Goal: Task Accomplishment & Management: Complete application form

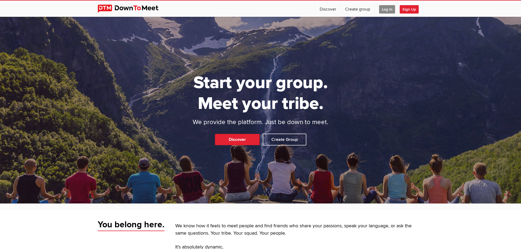
click at [385, 11] on span "Log In" at bounding box center [387, 9] width 16 height 8
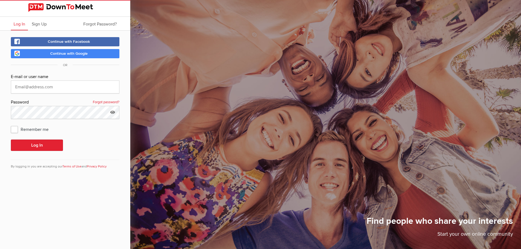
click at [56, 54] on span "Continue with Google" at bounding box center [68, 53] width 37 height 5
click at [337, 71] on div "Find people who share your interests Start your own online community" at bounding box center [325, 124] width 391 height 249
click at [69, 53] on span "Continue with Google" at bounding box center [68, 53] width 37 height 5
click at [68, 212] on div "Log In Sign Up Forgot Password? Continue with Facebook Continue with Google OR …" at bounding box center [65, 124] width 130 height 249
click at [42, 145] on button "Log In" at bounding box center [37, 145] width 52 height 11
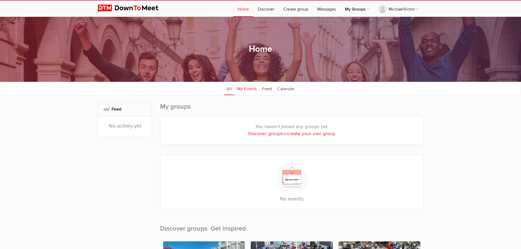
click at [250, 89] on link "My Events" at bounding box center [246, 89] width 25 height 14
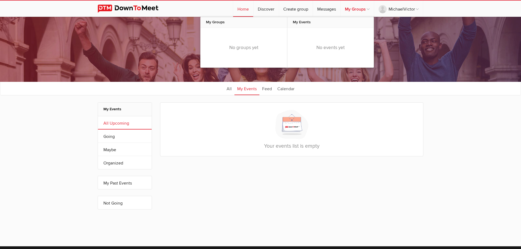
click at [360, 12] on link "My Groups" at bounding box center [357, 9] width 33 height 16
click at [241, 8] on link "Home" at bounding box center [243, 9] width 20 height 16
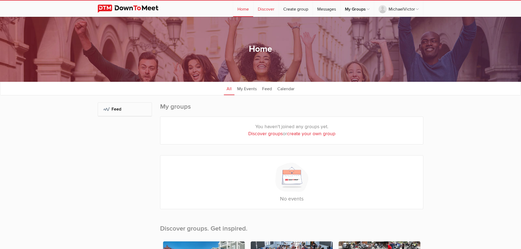
click at [264, 8] on link "Discover" at bounding box center [265, 9] width 25 height 16
select select "null"
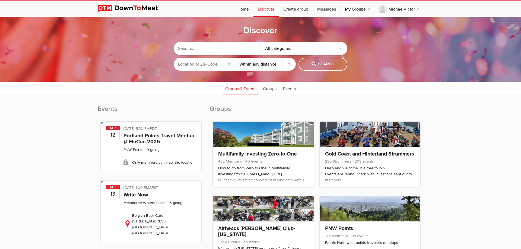
click at [235, 58] on select "Within 10 miles Within 25 miles Within 50 miles Within 100 miles Within any dis…" at bounding box center [265, 64] width 61 height 13
drag, startPoint x: 264, startPoint y: 66, endPoint x: 212, endPoint y: 64, distance: 51.6
click at [212, 64] on input "text" at bounding box center [204, 64] width 61 height 13
click at [232, 66] on link at bounding box center [229, 64] width 7 height 7
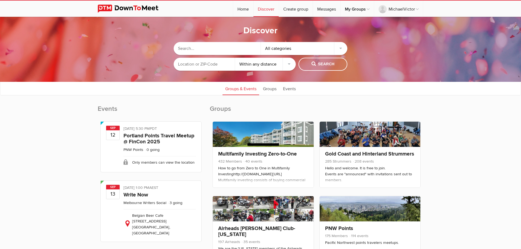
type input "[GEOGRAPHIC_DATA], [GEOGRAPHIC_DATA]"
click at [320, 64] on span "Search" at bounding box center [322, 64] width 23 height 6
click at [235, 58] on select "Within 10 miles Within 25 miles Within 50 miles Within 100 miles Within any dis…" at bounding box center [265, 64] width 61 height 13
click option "Within 10 miles" at bounding box center [0, 0] width 0 height 0
click at [317, 66] on span "Search" at bounding box center [322, 64] width 23 height 6
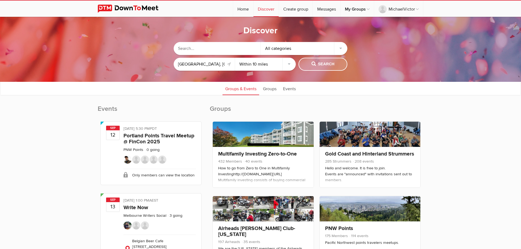
click at [320, 62] on span "Search" at bounding box center [322, 64] width 23 height 6
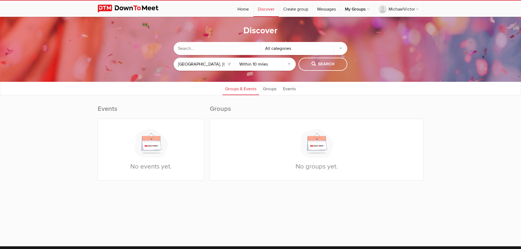
click at [235, 58] on select "Within 10 miles Within 25 miles Within 50 miles Within 100 miles Within any dis…" at bounding box center [265, 64] width 61 height 13
click option "Within 100 miles" at bounding box center [0, 0] width 0 height 0
click at [318, 61] on button "Search" at bounding box center [322, 64] width 49 height 13
click at [324, 64] on span "Search" at bounding box center [322, 64] width 23 height 6
click at [313, 62] on span "Search" at bounding box center [322, 64] width 23 height 6
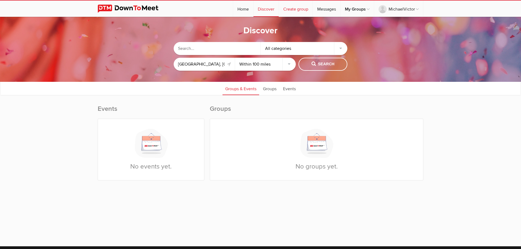
click at [293, 10] on link "Create group" at bounding box center [296, 9] width 34 height 16
select select "100"
select select
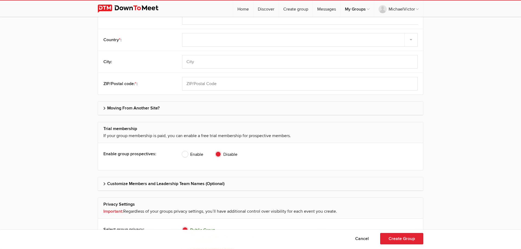
scroll to position [360, 0]
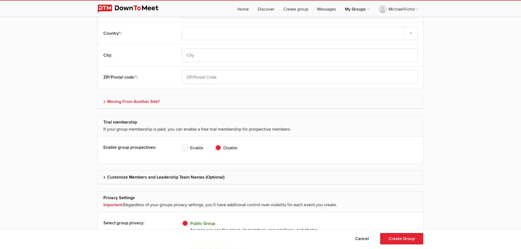
click at [154, 102] on h2 "Moving From Another Site?" at bounding box center [260, 101] width 314 height 13
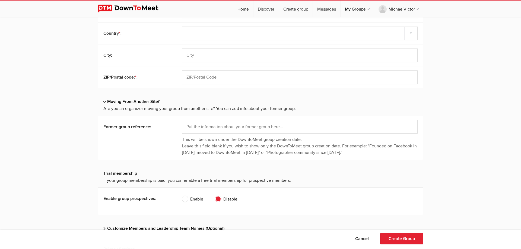
drag, startPoint x: 336, startPoint y: 152, endPoint x: 178, endPoint y: 139, distance: 158.4
click at [178, 139] on div "Former group reference: This will be shown under the DownToMeet group creation …" at bounding box center [260, 138] width 325 height 44
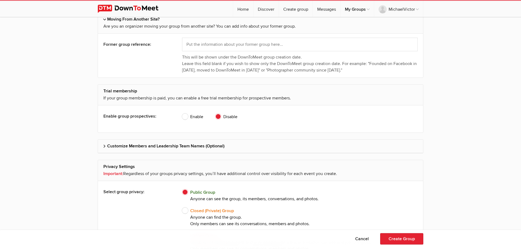
scroll to position [470, 0]
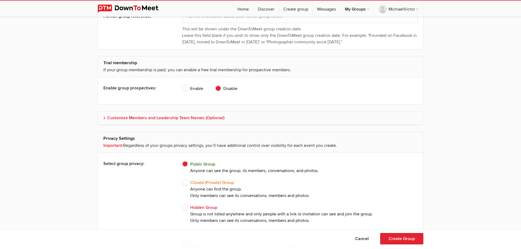
click at [192, 118] on h2 "Customize Members and Leadership Team Names (Optional)" at bounding box center [260, 118] width 314 height 13
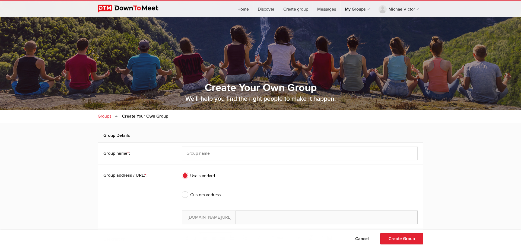
scroll to position [83, 0]
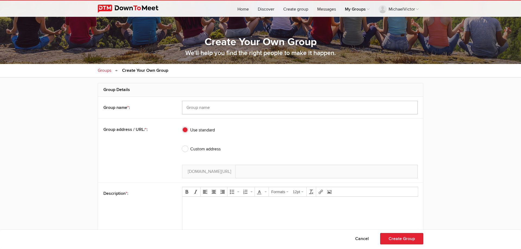
click at [217, 111] on input "text" at bounding box center [300, 108] width 236 height 14
type input "P"
type input "Pr"
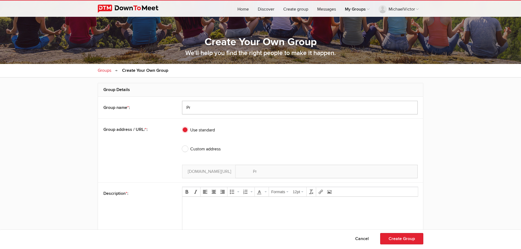
type input "Pre"
type input "Pret"
type input "Pretp"
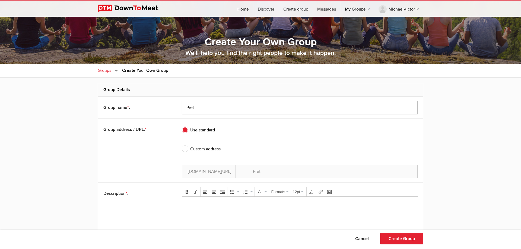
type input "Pretp"
type input "Pretpr"
type input "Pretpri"
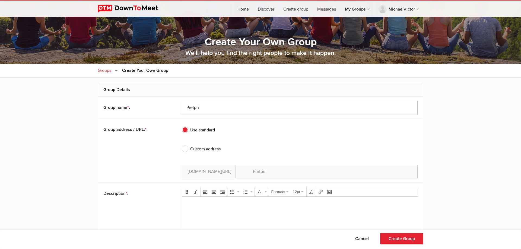
type input "Pretprio"
type input "Pretpri"
type input "Pretpr"
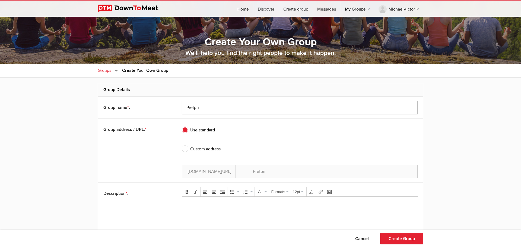
type input "Pretpr"
type input "Pretp"
type input "Pret"
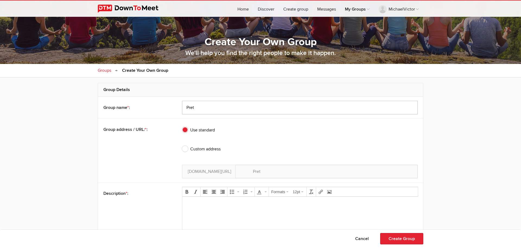
type input "Preto"
type input "Pretor"
type input "Pretori"
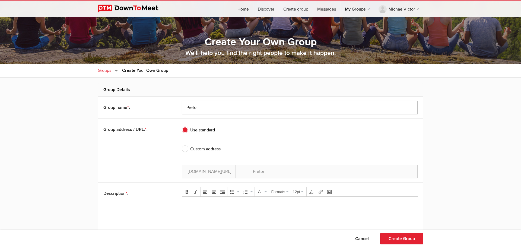
type input "Pretori"
type input "[GEOGRAPHIC_DATA]"
type input "[GEOGRAPHIC_DATA]-"
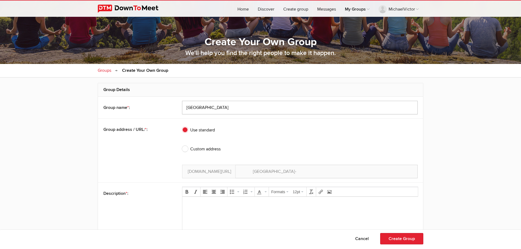
type input "Pretoria p"
type input "Pretoria-p"
type input "Pretoria pt"
type input "[GEOGRAPHIC_DATA]-pt"
type input "Pretoria p"
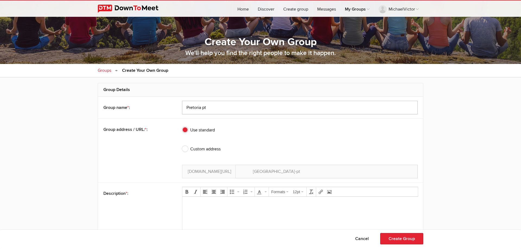
type input "Pretoria-p"
type input "[GEOGRAPHIC_DATA]"
type input "[GEOGRAPHIC_DATA]-"
type input "Pretoria P"
type input "Pretoria-P"
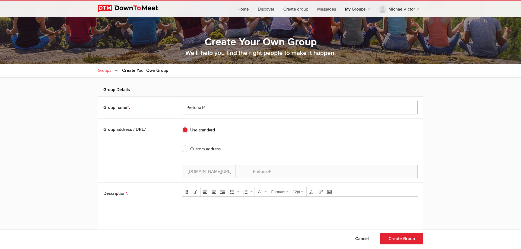
type input "Pretoria Py"
type input "Pretoria-Py"
type input "Pretoria Pyt"
type input "Pretoria-Pyt"
type input "Pretoria Pyth"
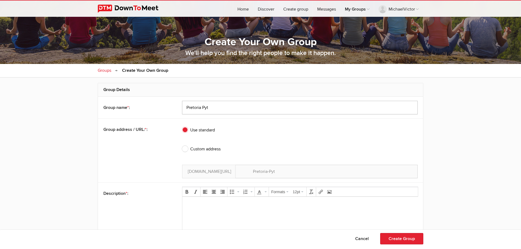
type input "[GEOGRAPHIC_DATA]-Pyth"
type input "Pretoria Pytho"
type input "[GEOGRAPHIC_DATA]-Pytho"
type input "Pretoria Python"
type input "Pretoria-Python"
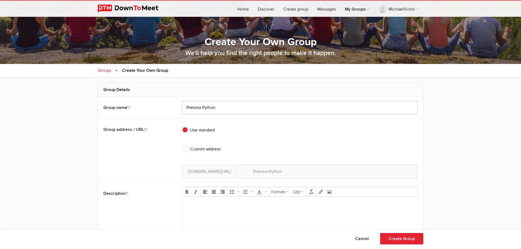
type input "Pretoria Python"
type input "Pretoria-Python-"
type input "Pretoria Python U"
type input "Pretoria-Python-U"
type input "Pretoria Python Us"
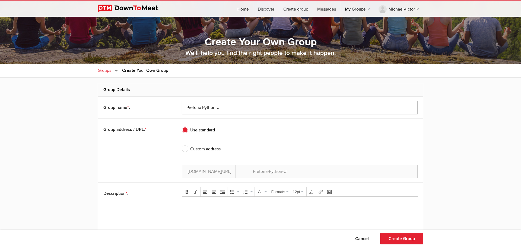
type input "Pretoria-Python-Us"
type input "Pretoria Python Use"
type input "Pretoria-Python-Use"
type input "Pretoria Python User"
type input "Pretoria-Python-User"
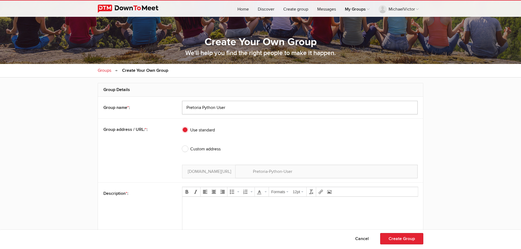
type input "Pretoria Python Users"
type input "Pretoria-Python-Users"
type input "Pretoria Python Users"
type input "Pretoria-Python-Users-"
type input "Pretoria Python Users G"
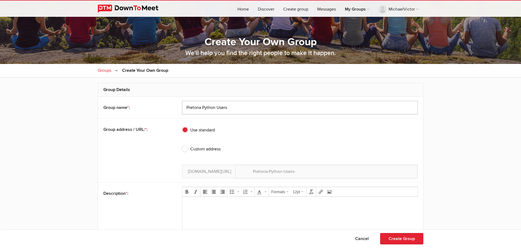
type input "Pretoria-Python-Users-G"
type input "Pretoria Python Users Gr"
type input "Pretoria-Python-Users-Gr"
type input "Pretoria Python Users Gro"
type input "Pretoria-Python-Users-Gro"
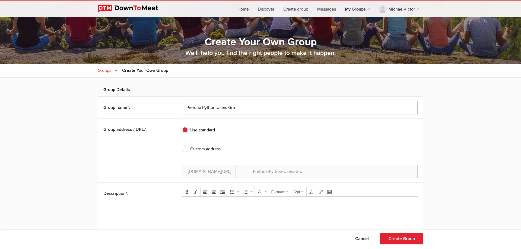
type input "Pretoria Python Users Grou"
type input "Pretoria-Python-Users-Grou"
type input "Pretoria Python Users Group"
type input "Pretoria-Python-Users-Group"
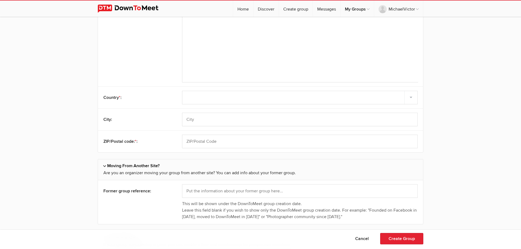
scroll to position [304, 0]
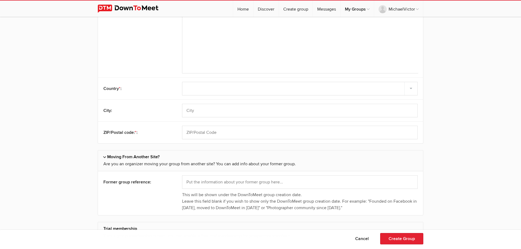
type input "Pretoria Python Users Group"
click at [182, 82] on select "Select country [GEOGRAPHIC_DATA] –––––––––– [GEOGRAPHIC_DATA] [GEOGRAPHIC_DATA]…" at bounding box center [300, 89] width 236 height 14
select select "[GEOGRAPHIC_DATA]"
click option "[GEOGRAPHIC_DATA]" at bounding box center [0, 0] width 0 height 0
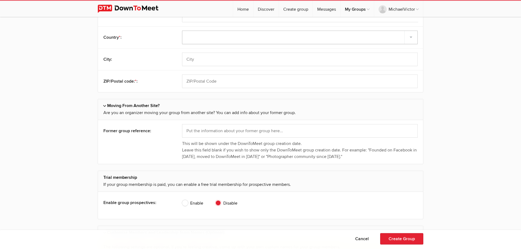
scroll to position [360, 0]
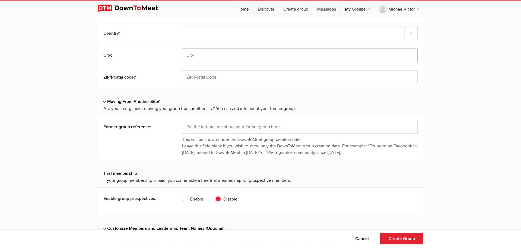
click at [234, 53] on input "text" at bounding box center [300, 56] width 236 height 14
type input "[GEOGRAPHIC_DATA]"
click at [230, 81] on input "text" at bounding box center [300, 78] width 236 height 14
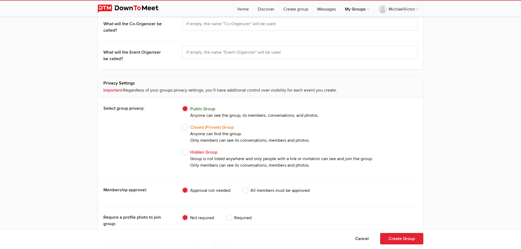
scroll to position [747, 0]
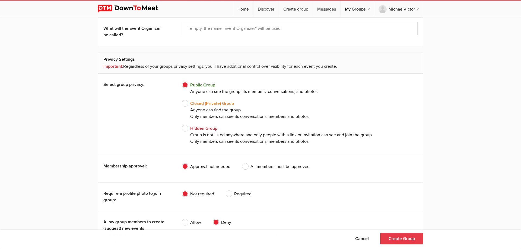
type input "0081"
click at [395, 239] on button "Create Group" at bounding box center [401, 238] width 43 height 11
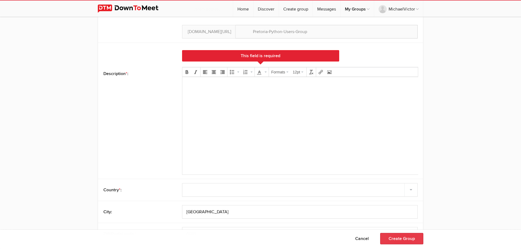
scroll to position [204, 0]
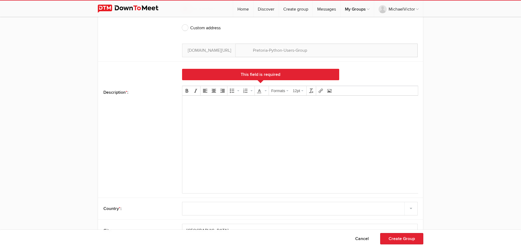
click at [282, 127] on html at bounding box center [300, 111] width 236 height 31
click at [415, 240] on button "Create Group" at bounding box center [401, 238] width 43 height 11
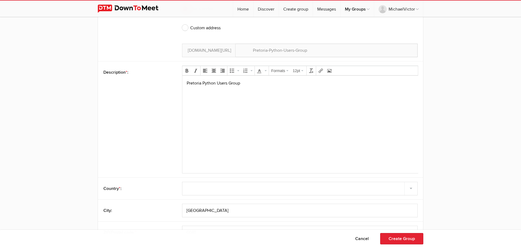
scroll to position [1134, 0]
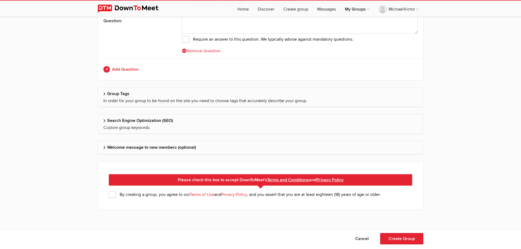
click at [109, 193] on span "By creating a group, you agree to our Terms of Use and Privacy Policy , and you…" at bounding box center [245, 194] width 272 height 7
click at [0, 0] on input "By creating a group, you agree to our Terms of Use and Privacy Policy , and you…" at bounding box center [0, 0] width 0 height 0
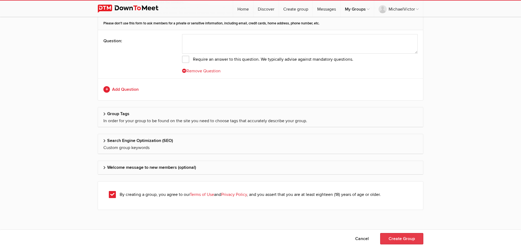
click at [397, 237] on button "Create Group" at bounding box center [401, 238] width 43 height 11
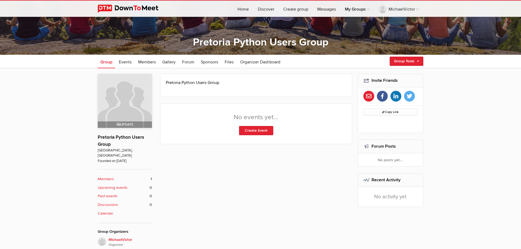
scroll to position [83, 0]
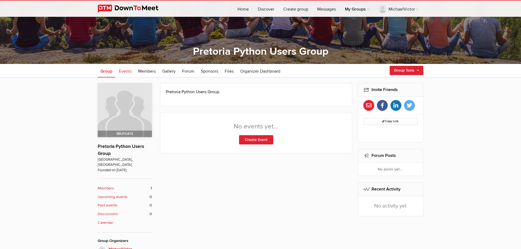
click at [131, 73] on span "Events" at bounding box center [125, 71] width 13 height 5
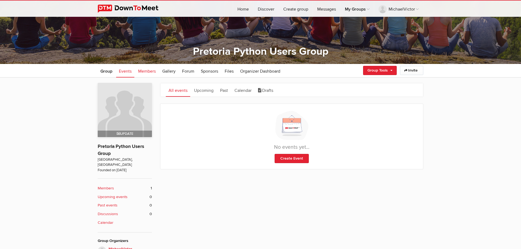
click at [145, 72] on span "Members" at bounding box center [147, 71] width 18 height 5
click at [153, 71] on span "Members" at bounding box center [147, 71] width 18 height 5
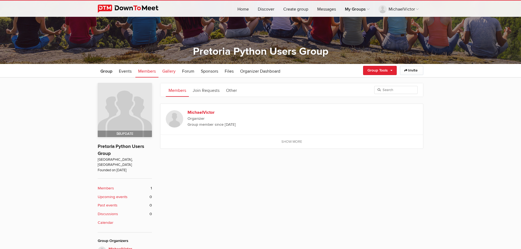
click at [167, 73] on span "Gallery" at bounding box center [168, 71] width 13 height 5
click at [172, 71] on span "Gallery" at bounding box center [168, 71] width 13 height 5
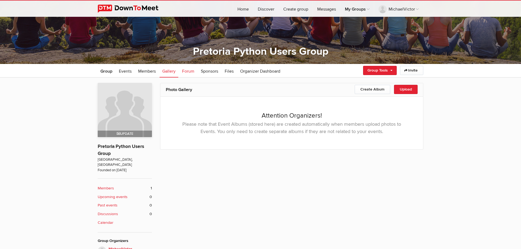
click at [187, 73] on span "Forum" at bounding box center [188, 71] width 12 height 5
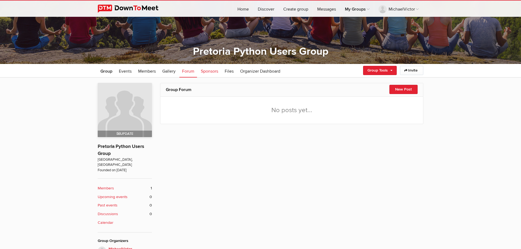
click at [206, 72] on span "Sponsors" at bounding box center [209, 71] width 17 height 5
click at [211, 72] on span "Sponsors" at bounding box center [209, 71] width 17 height 5
click at [232, 71] on span "Files" at bounding box center [229, 71] width 9 height 5
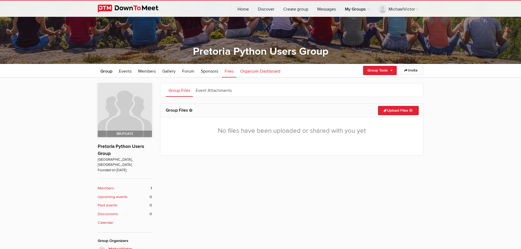
click at [252, 72] on span "Organizer Dashboard" at bounding box center [260, 71] width 40 height 5
click at [263, 71] on span "Organizer Dashboard" at bounding box center [260, 71] width 40 height 5
click at [260, 72] on span "Organizer Dashboard" at bounding box center [260, 71] width 40 height 5
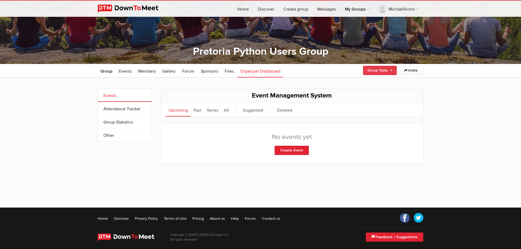
click at [381, 66] on link "Group Tools" at bounding box center [380, 70] width 34 height 9
click at [450, 97] on div "Events Attendance Tracker Group Statistics Other More Events Attendance Tracker…" at bounding box center [260, 140] width 521 height 125
click at [145, 109] on link "Attendance Tracker" at bounding box center [125, 108] width 54 height 13
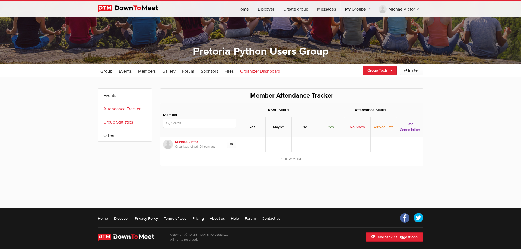
click at [121, 121] on link "Group Statistics" at bounding box center [125, 121] width 54 height 13
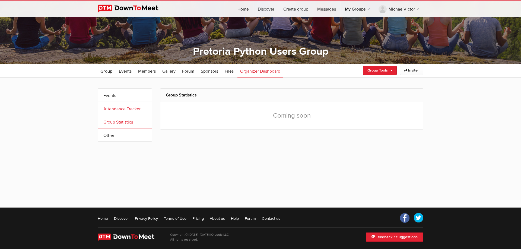
click at [120, 109] on link "Attendance Tracker" at bounding box center [125, 108] width 54 height 13
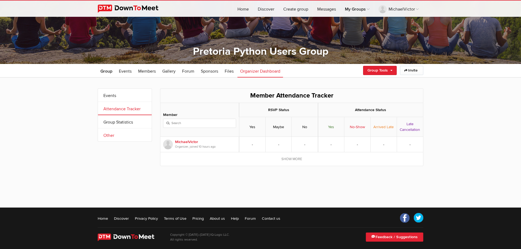
click at [116, 139] on link "Other" at bounding box center [125, 135] width 54 height 13
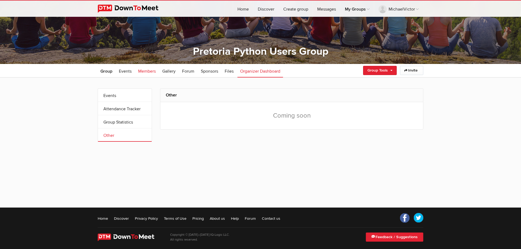
click at [142, 71] on span "Members" at bounding box center [147, 71] width 18 height 5
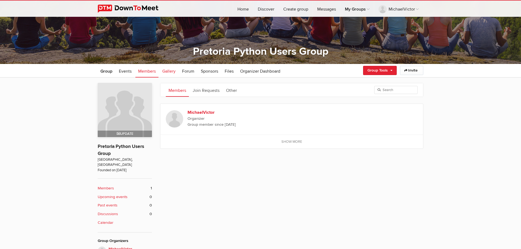
click at [169, 71] on span "Gallery" at bounding box center [168, 71] width 13 height 5
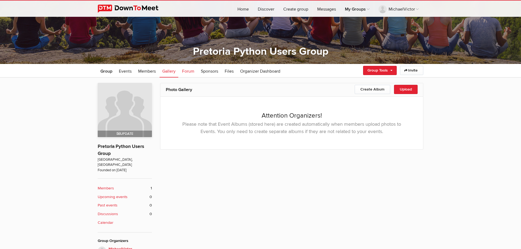
click at [187, 71] on span "Forum" at bounding box center [188, 71] width 12 height 5
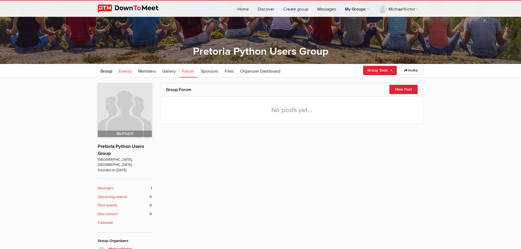
click at [132, 72] on span "Events" at bounding box center [125, 71] width 13 height 5
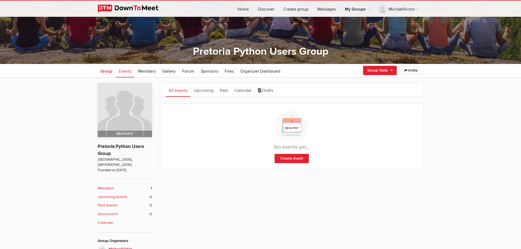
click at [107, 71] on span "Group" at bounding box center [106, 71] width 12 height 5
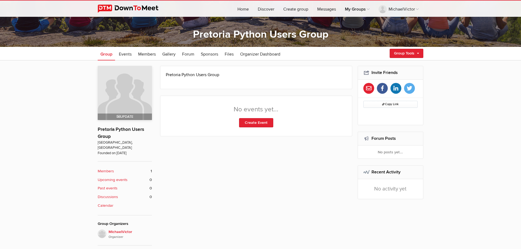
scroll to position [99, 0]
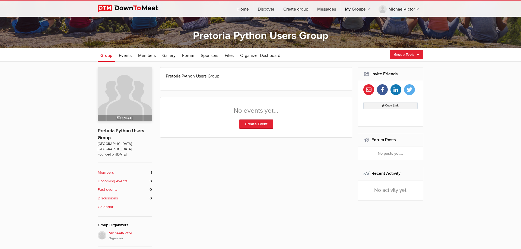
click at [391, 106] on span "Copy Link" at bounding box center [390, 106] width 17 height 4
click at [396, 93] on link at bounding box center [395, 89] width 11 height 11
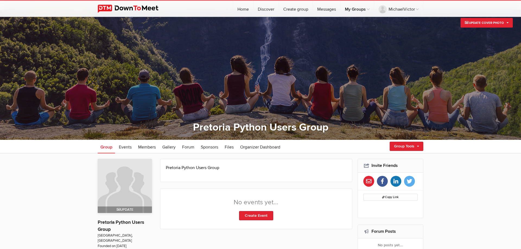
scroll to position [0, 0]
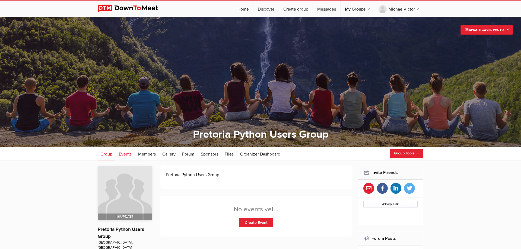
click at [128, 154] on span "Events" at bounding box center [125, 154] width 13 height 5
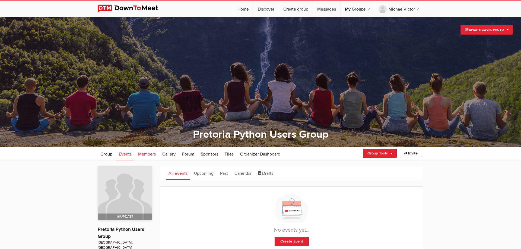
click at [148, 153] on span "Members" at bounding box center [147, 154] width 18 height 5
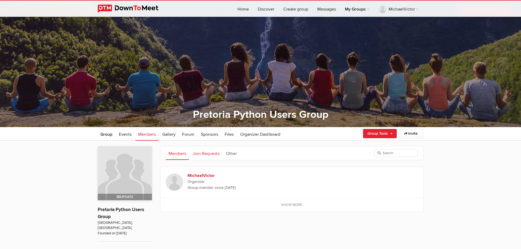
scroll to position [55, 0]
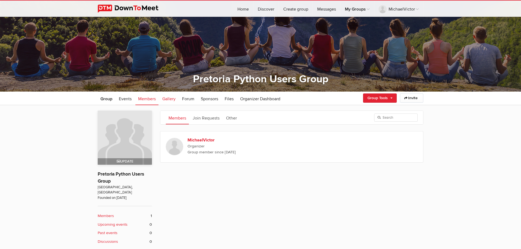
click at [170, 99] on span "Gallery" at bounding box center [168, 98] width 13 height 5
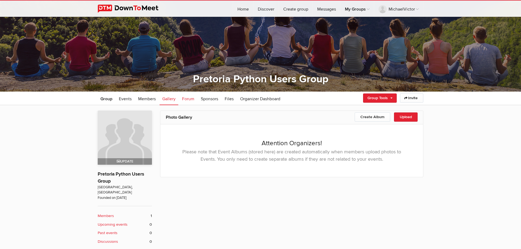
click at [190, 101] on span "Forum" at bounding box center [188, 98] width 12 height 5
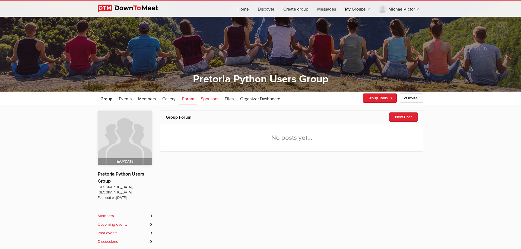
click at [213, 100] on span "Sponsors" at bounding box center [209, 98] width 17 height 5
click at [239, 98] on link "Organizer Dashboard" at bounding box center [260, 99] width 46 height 14
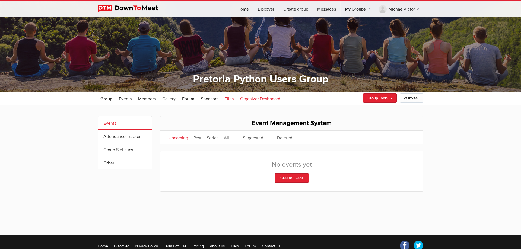
click at [231, 101] on span "Files" at bounding box center [229, 98] width 9 height 5
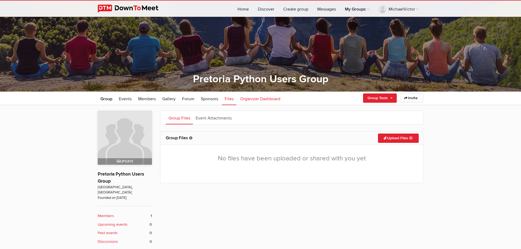
click at [253, 98] on span "Organizer Dashboard" at bounding box center [260, 98] width 40 height 5
